Goal: Transaction & Acquisition: Purchase product/service

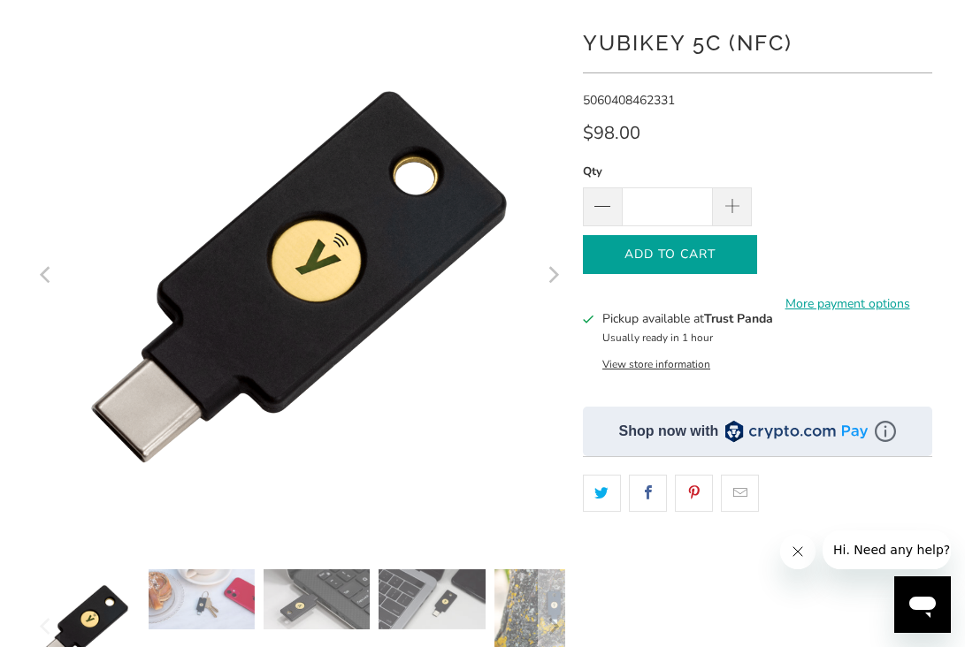
click at [710, 260] on span "Add to Cart" at bounding box center [669, 255] width 137 height 15
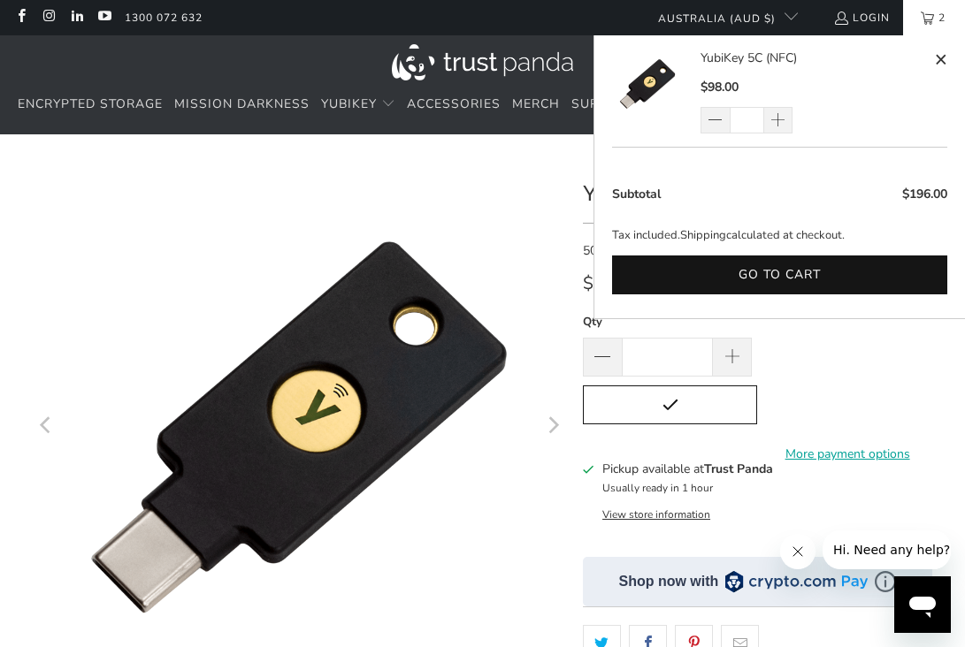
click at [939, 19] on span "2" at bounding box center [942, 17] width 16 height 35
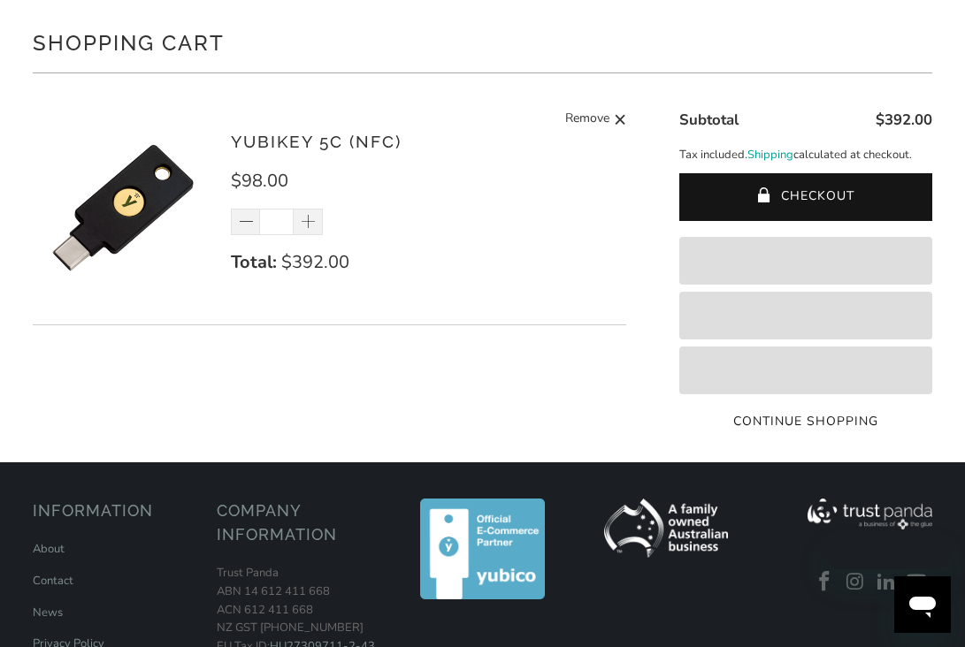
scroll to position [144, 0]
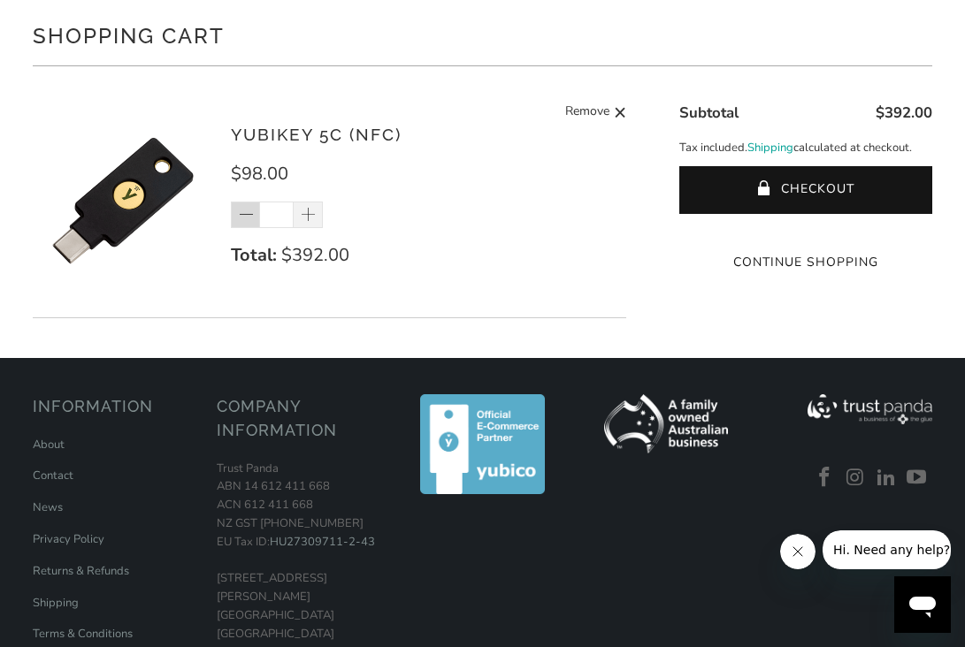
click at [250, 212] on span at bounding box center [247, 216] width 18 height 18
type input "*"
click at [250, 212] on div "*" at bounding box center [288, 215] width 115 height 27
click at [248, 208] on div "*" at bounding box center [288, 215] width 115 height 27
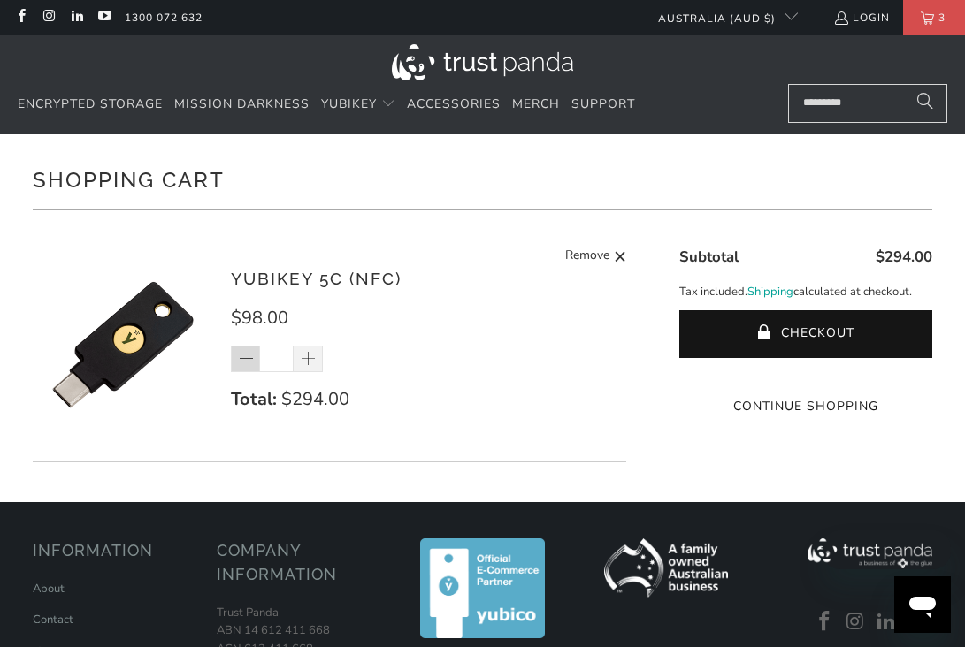
click at [256, 347] on span at bounding box center [245, 359] width 29 height 27
type input "*"
